Goal: Understand process/instructions

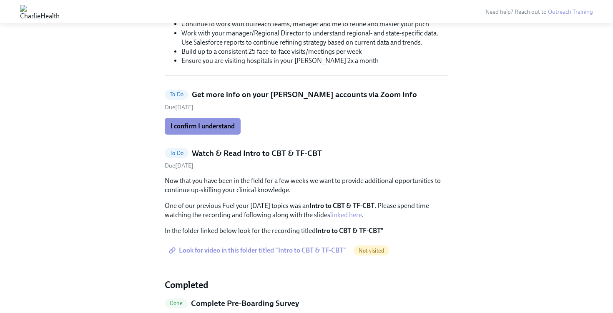
scroll to position [139, 0]
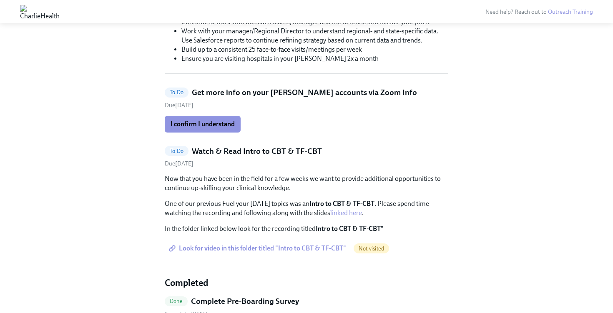
click at [336, 90] on h5 "Get more info on your [PERSON_NAME] accounts via Zoom Info" at bounding box center [304, 92] width 225 height 11
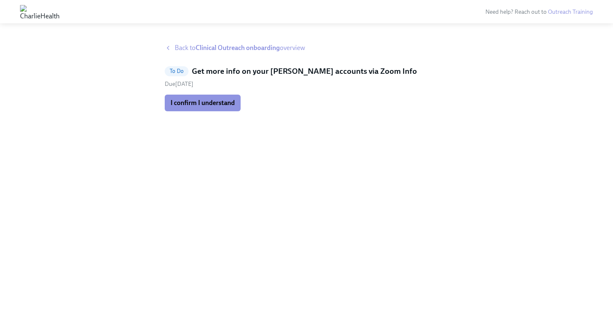
click at [168, 50] on icon at bounding box center [168, 48] width 7 height 7
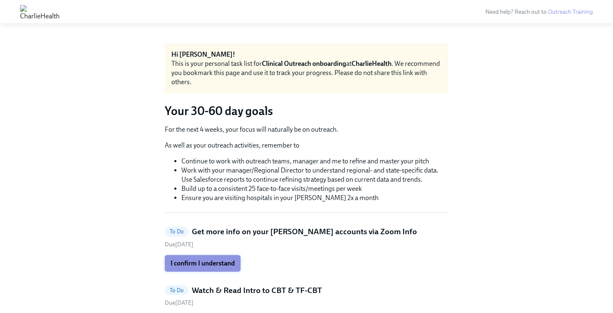
click at [220, 262] on span "I confirm I understand" at bounding box center [203, 263] width 64 height 8
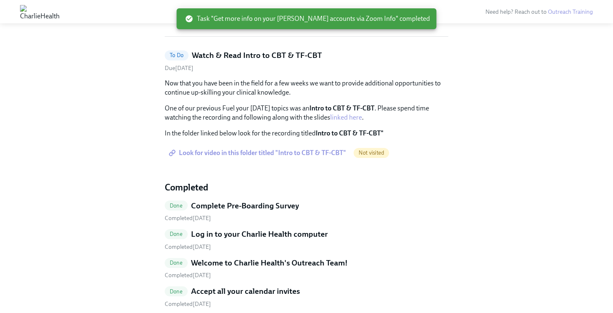
scroll to position [175, 0]
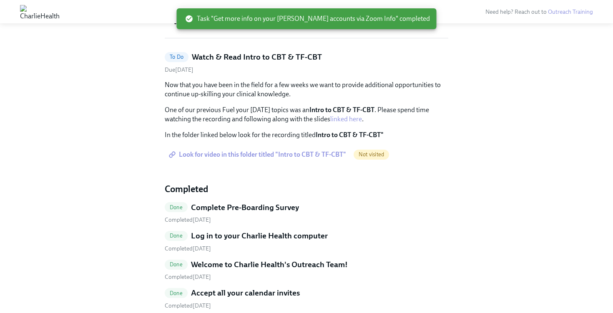
click at [223, 153] on span "Look for video in this folder titled "Intro to CBT & TF-CBT"" at bounding box center [259, 155] width 176 height 8
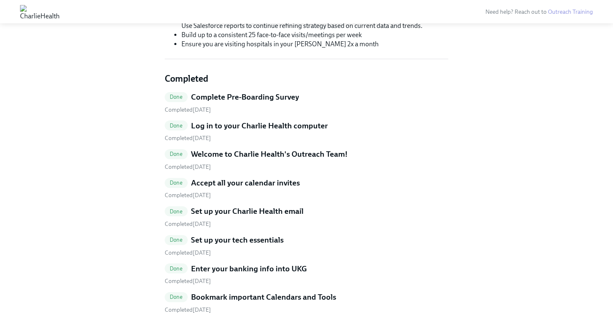
scroll to position [0, 0]
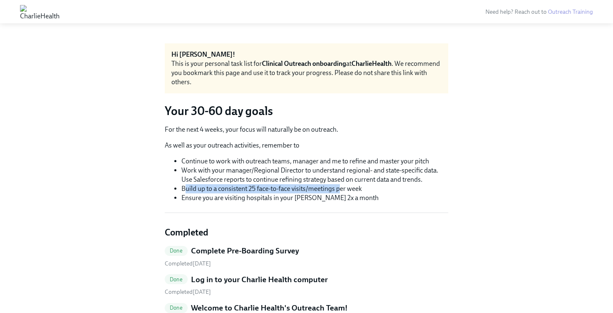
drag, startPoint x: 187, startPoint y: 190, endPoint x: 337, endPoint y: 189, distance: 150.5
click at [338, 189] on li "Build up to a consistent 25 face-to-face visits/meetings per week" at bounding box center [314, 188] width 267 height 9
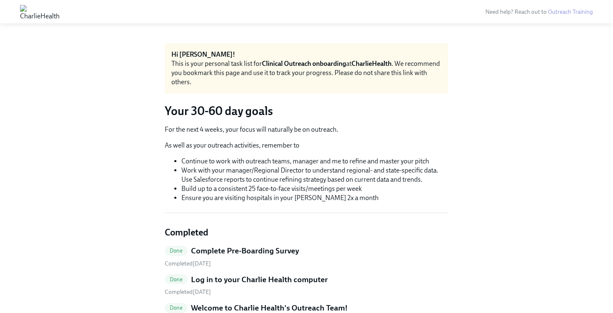
click at [320, 170] on li "Work with your manager/Regional Director to understand regional- and state-spec…" at bounding box center [314, 175] width 267 height 18
